Goal: Information Seeking & Learning: Learn about a topic

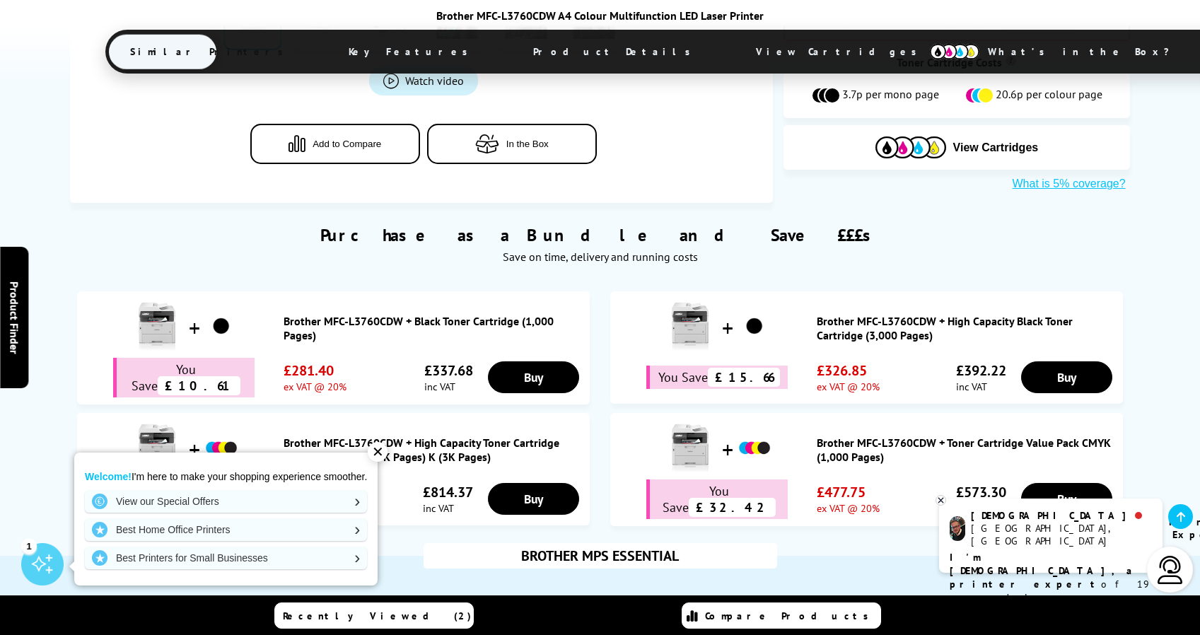
scroll to position [831, 0]
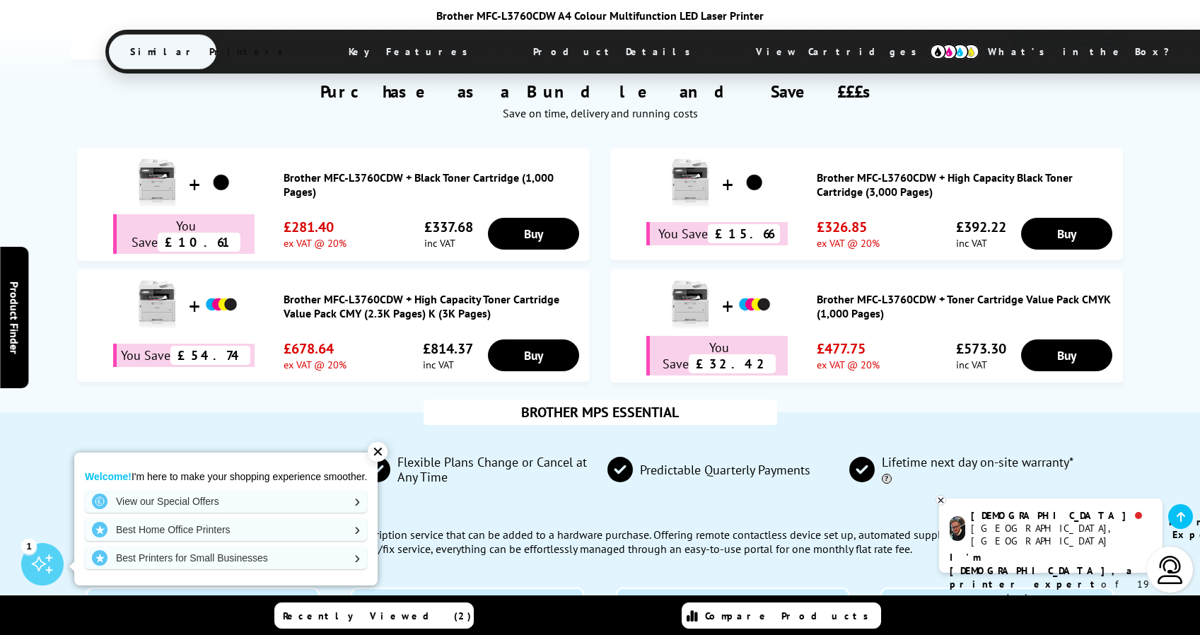
click at [387, 451] on div "✕" at bounding box center [378, 452] width 20 height 20
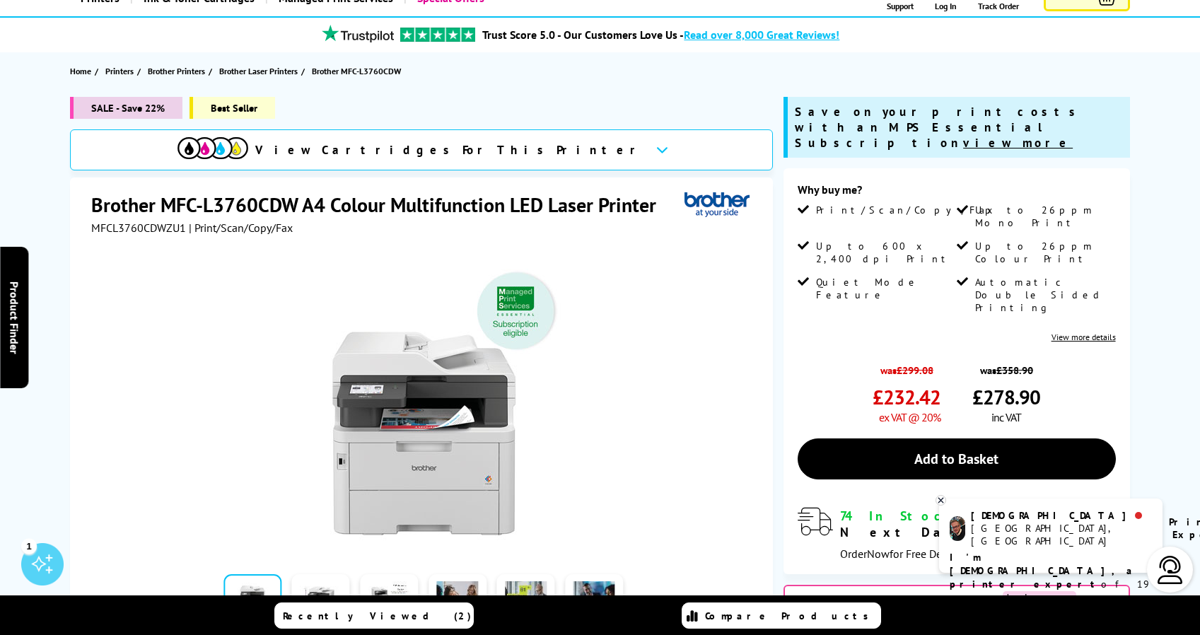
scroll to position [0, 0]
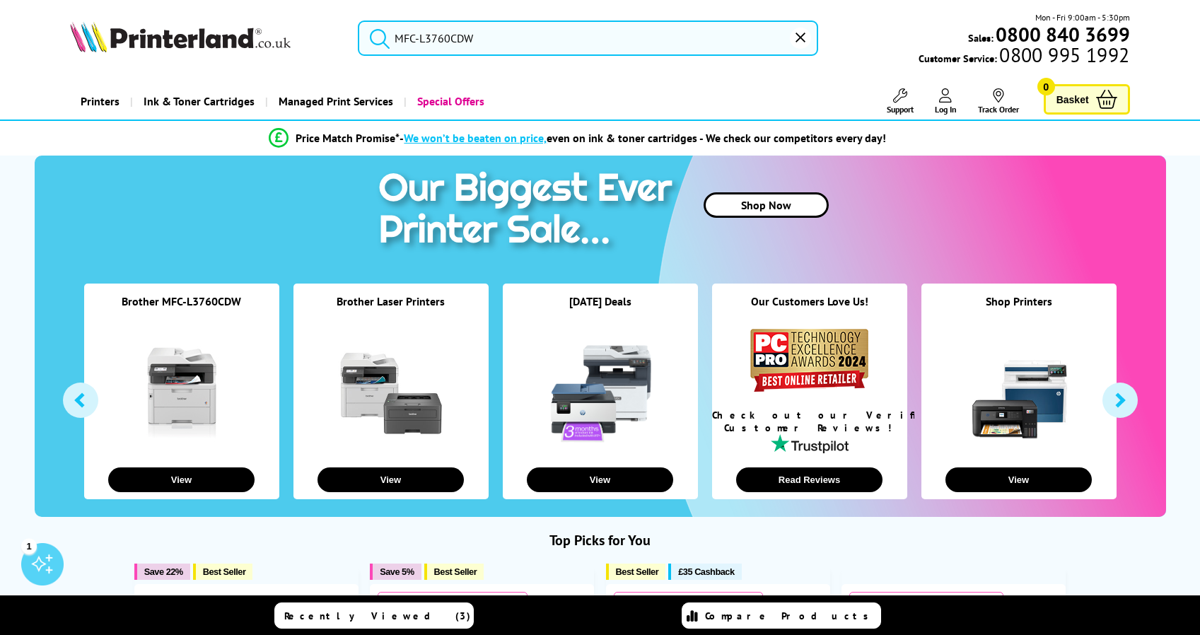
click at [575, 37] on input "MFC-L3760CDW" at bounding box center [588, 38] width 460 height 35
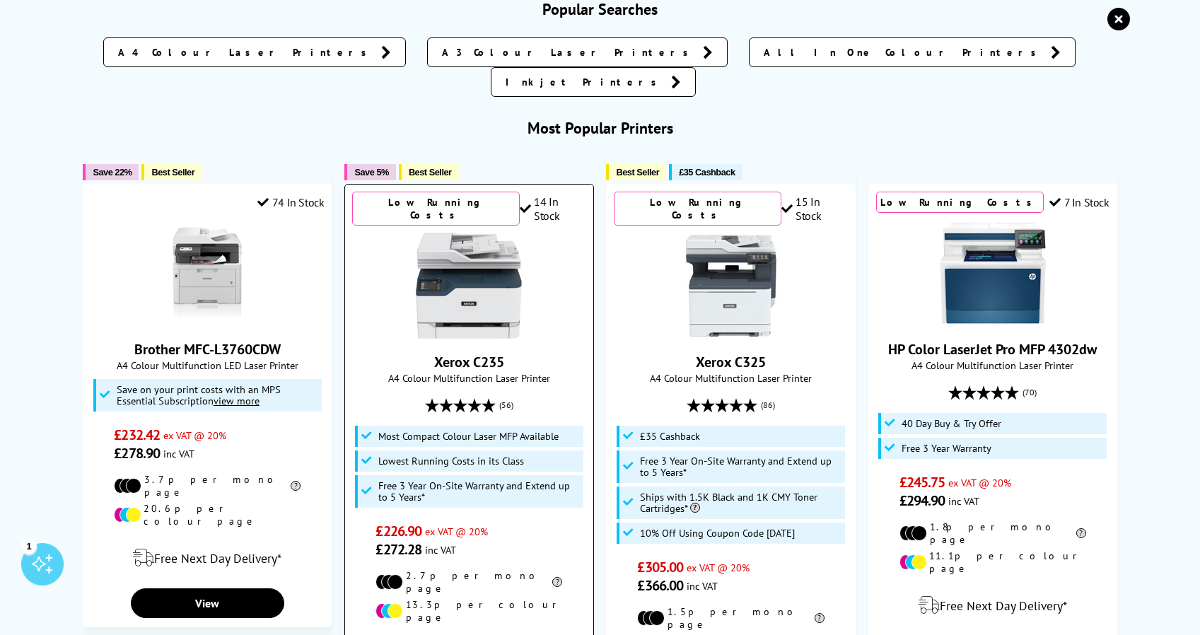
scroll to position [51, 0]
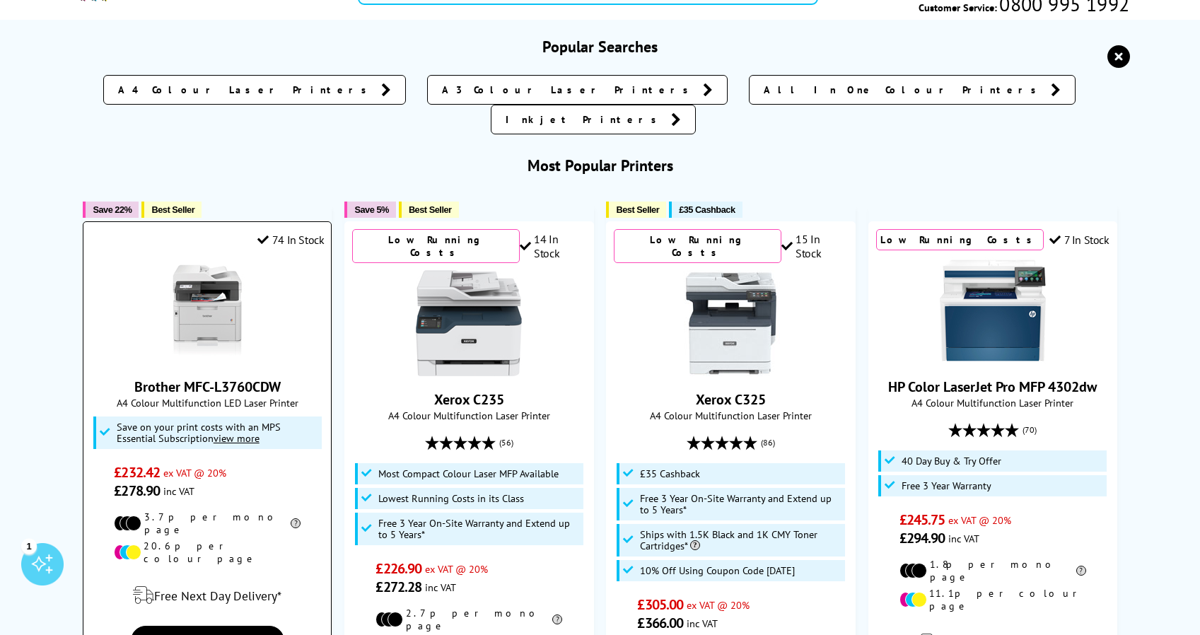
click at [221, 267] on img at bounding box center [207, 310] width 106 height 106
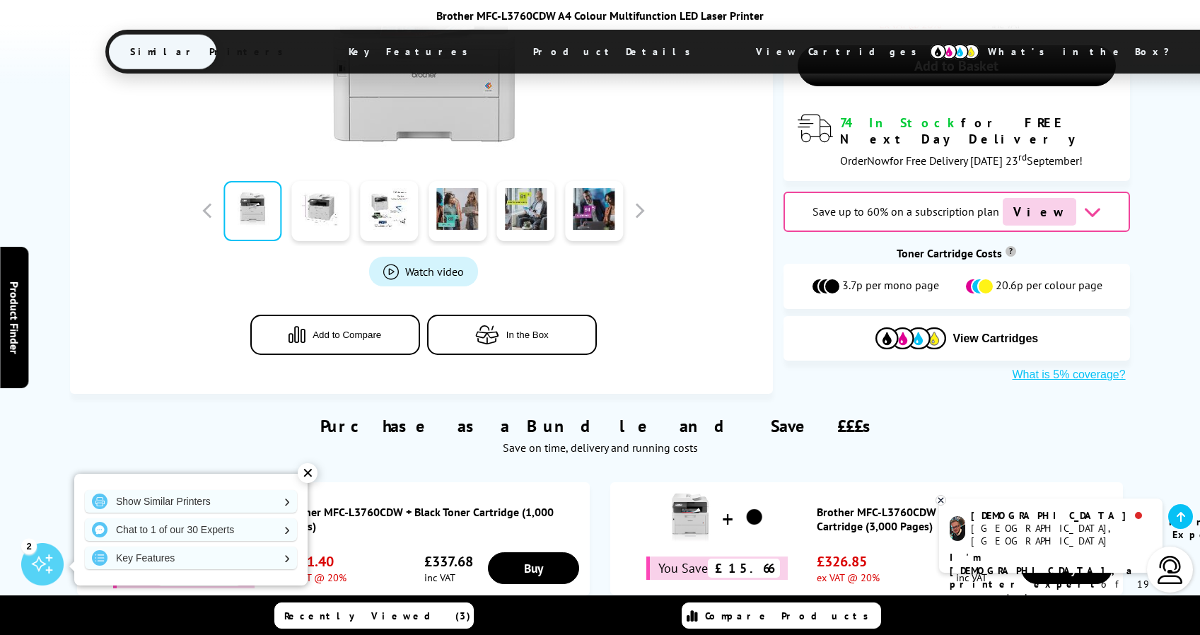
scroll to position [505, 0]
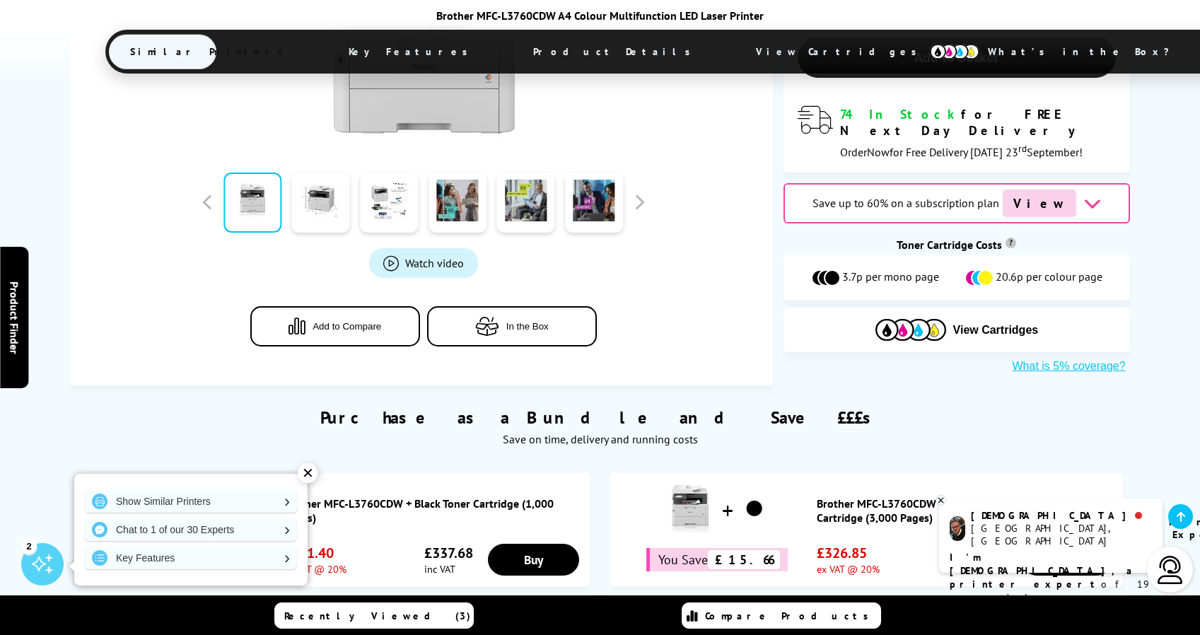
click at [548, 344] on button "In the Box" at bounding box center [512, 326] width 170 height 40
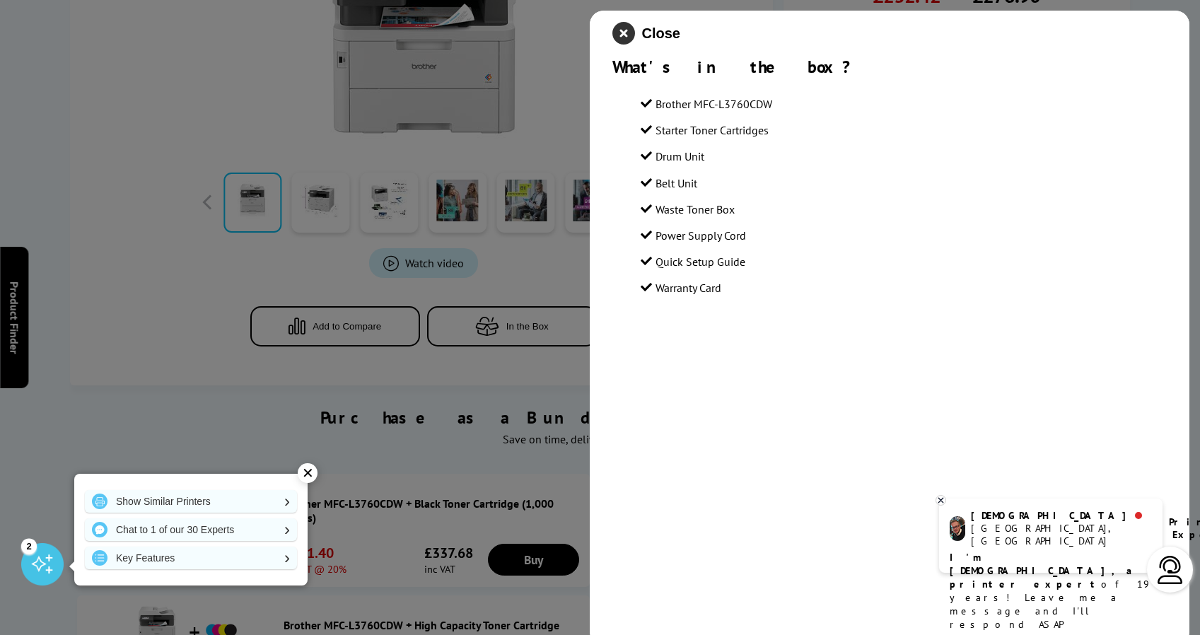
click at [628, 34] on icon "close modal" at bounding box center [623, 33] width 23 height 23
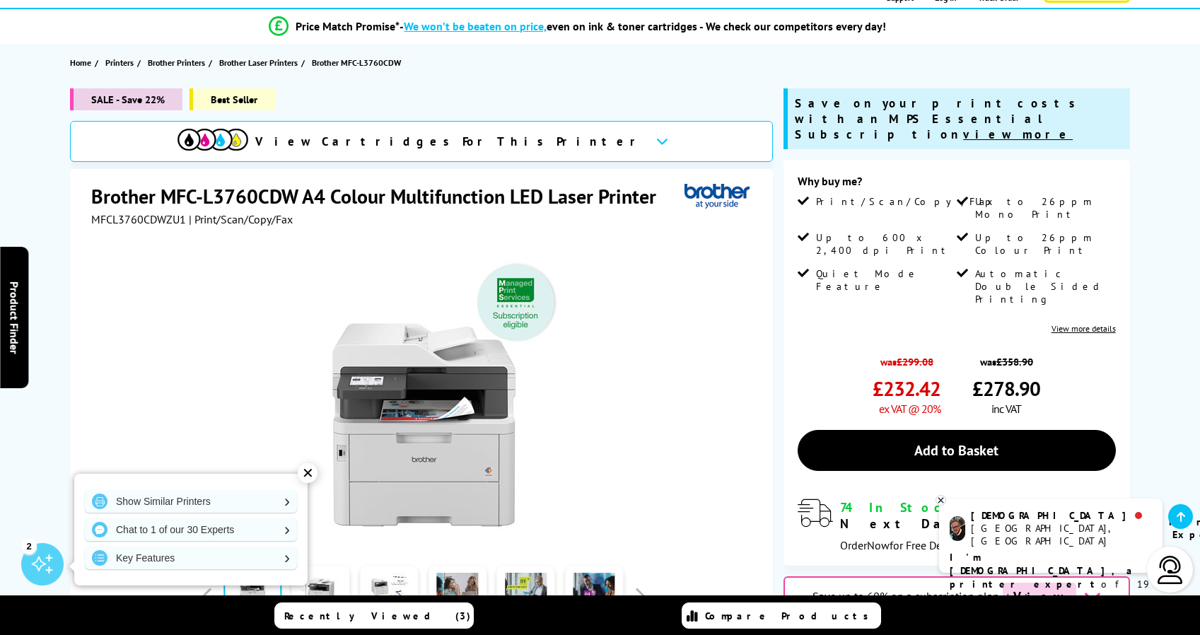
scroll to position [82, 0]
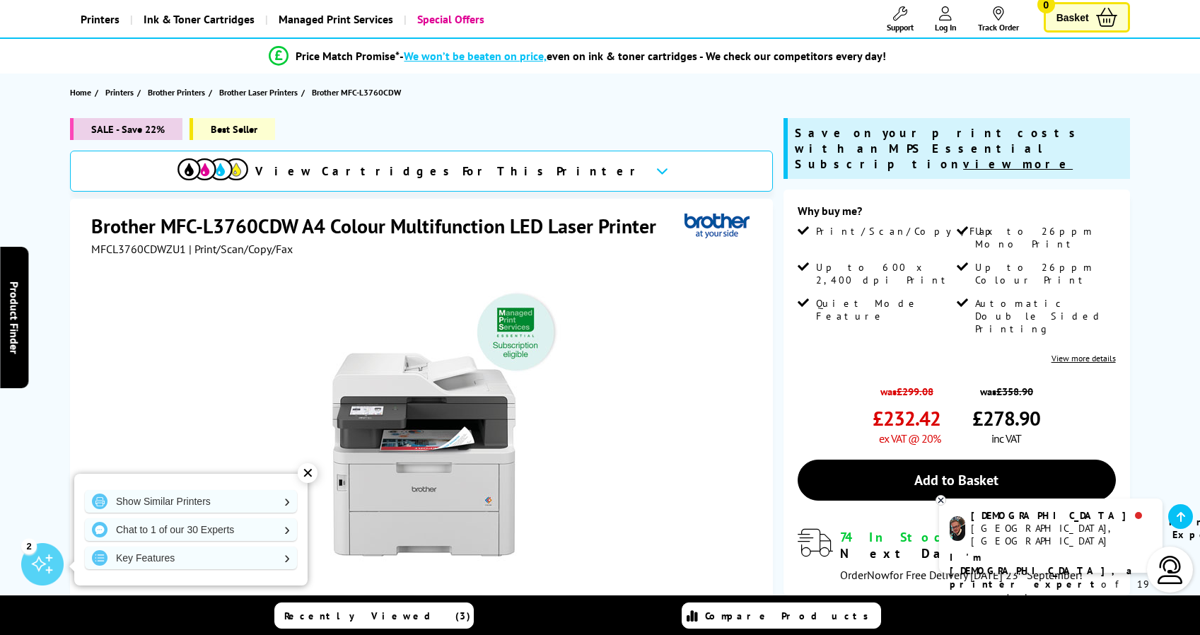
click at [1087, 353] on link "View more details" at bounding box center [1083, 358] width 64 height 11
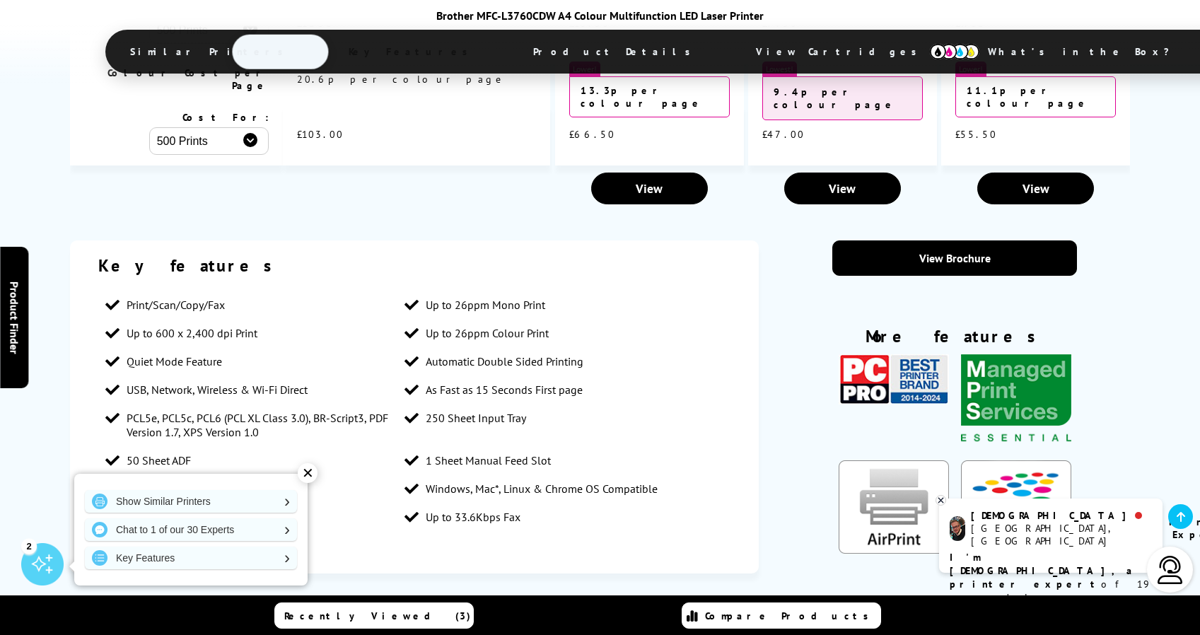
scroll to position [2353, 0]
click at [300, 472] on div "✕" at bounding box center [308, 473] width 20 height 20
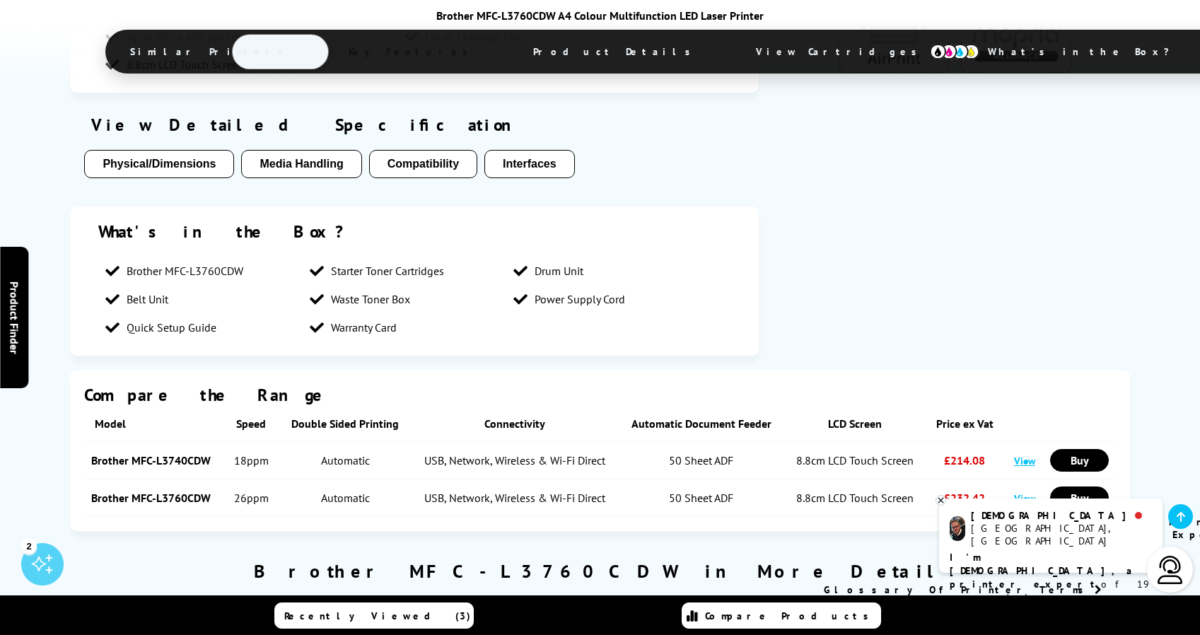
scroll to position [2842, 0]
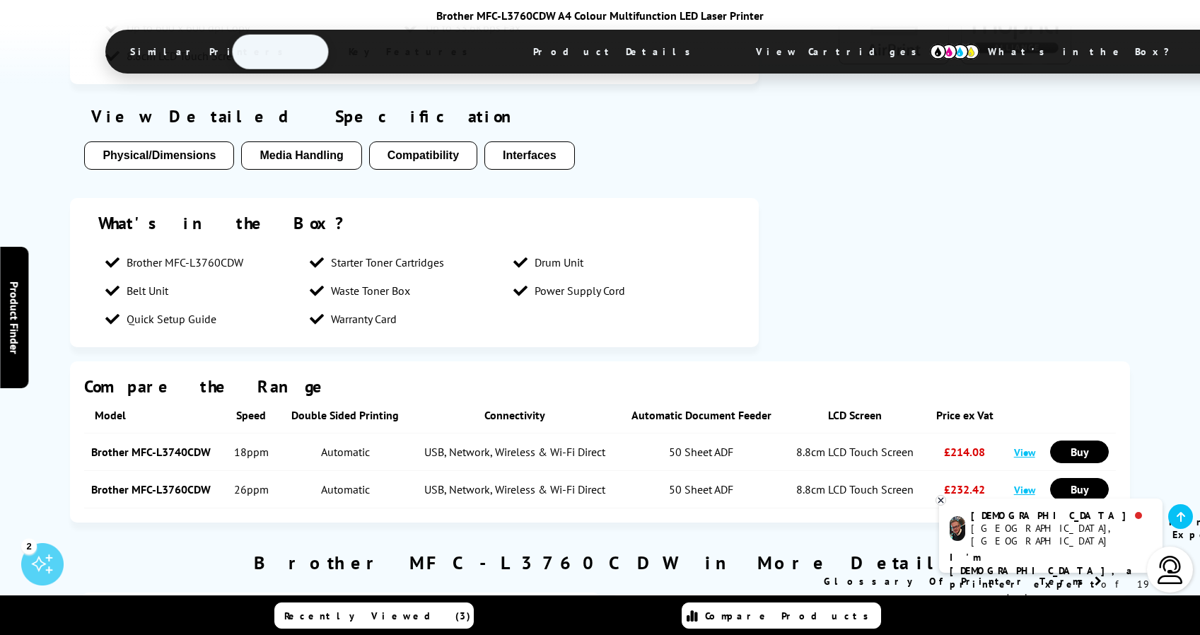
click at [1025, 483] on link "View" at bounding box center [1024, 489] width 21 height 13
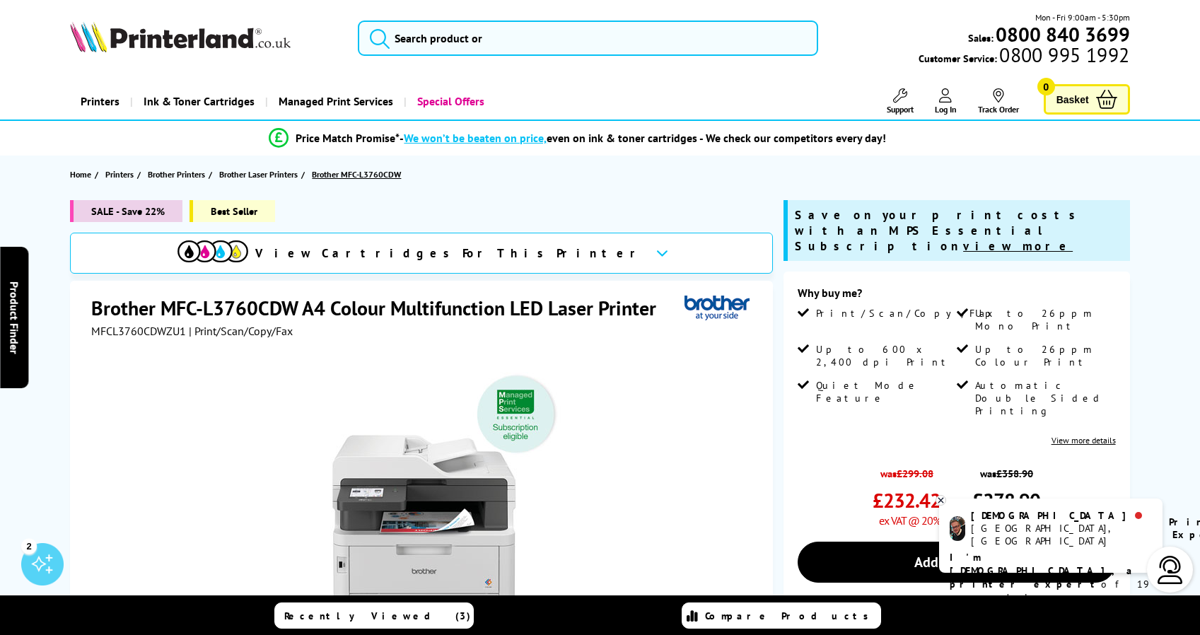
click at [378, 177] on span "Brother MFC-L3760CDW" at bounding box center [356, 174] width 89 height 15
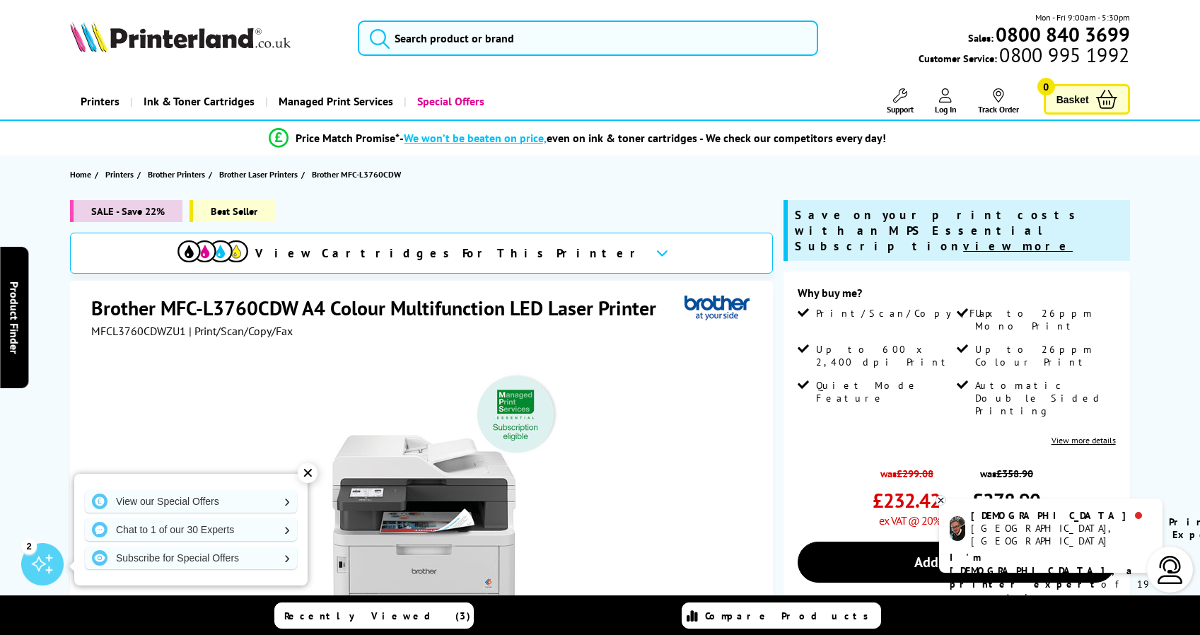
click at [460, 258] on span "View Cartridges For This Printer" at bounding box center [449, 253] width 389 height 16
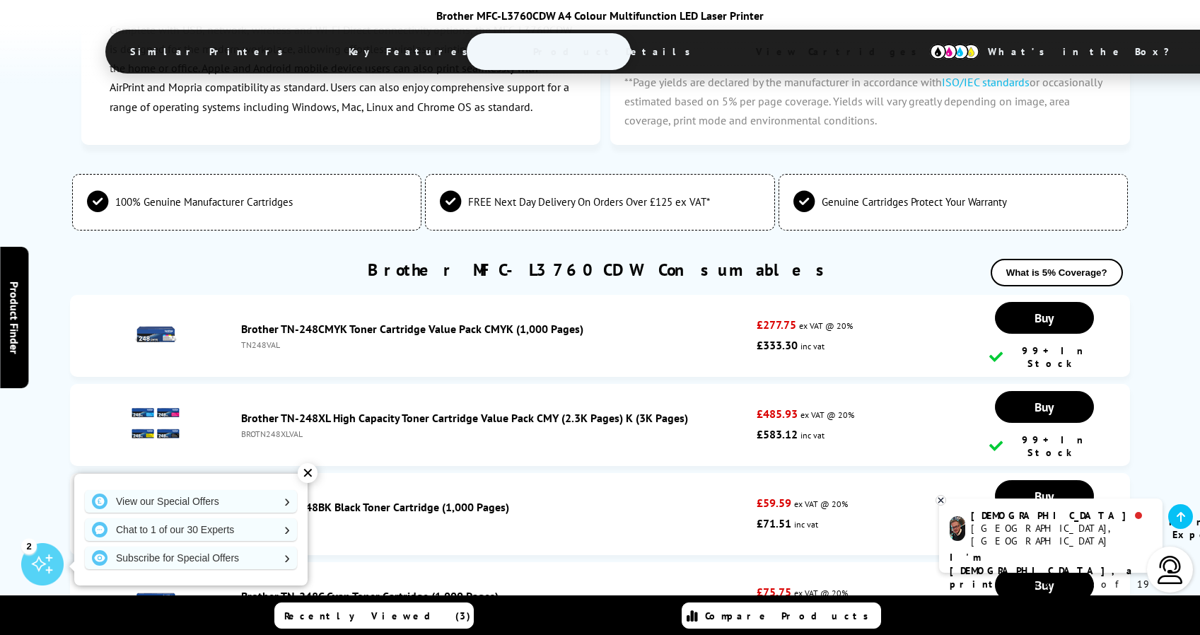
scroll to position [4841, 0]
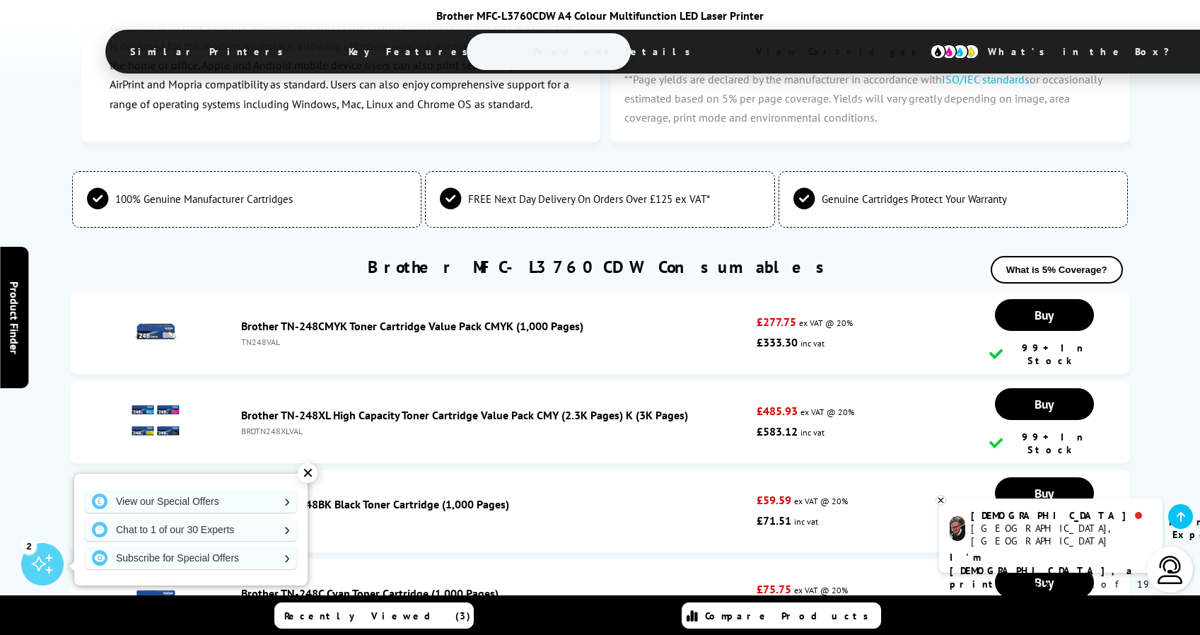
click at [307, 477] on div "✕" at bounding box center [308, 473] width 20 height 20
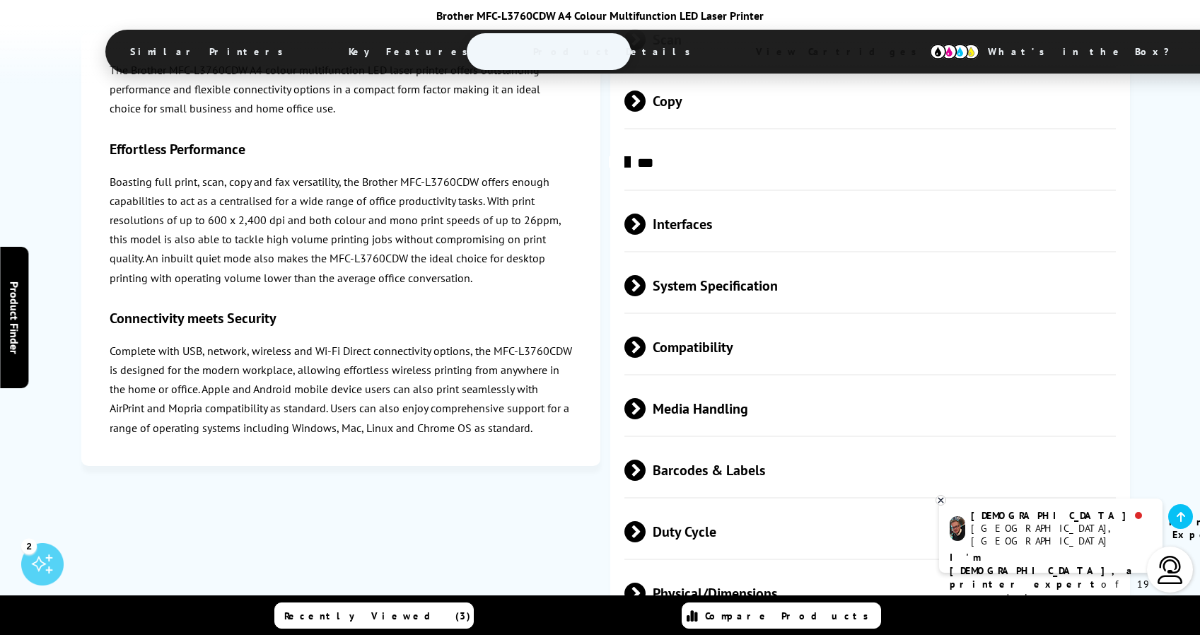
scroll to position [3465, 0]
